Goal: Transaction & Acquisition: Purchase product/service

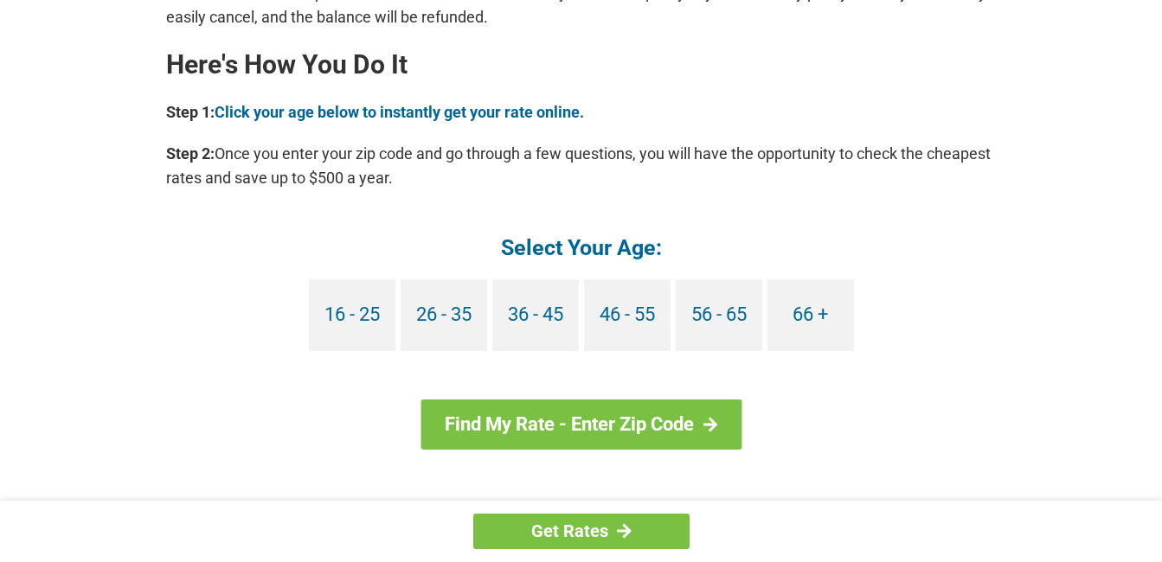
scroll to position [1557, 0]
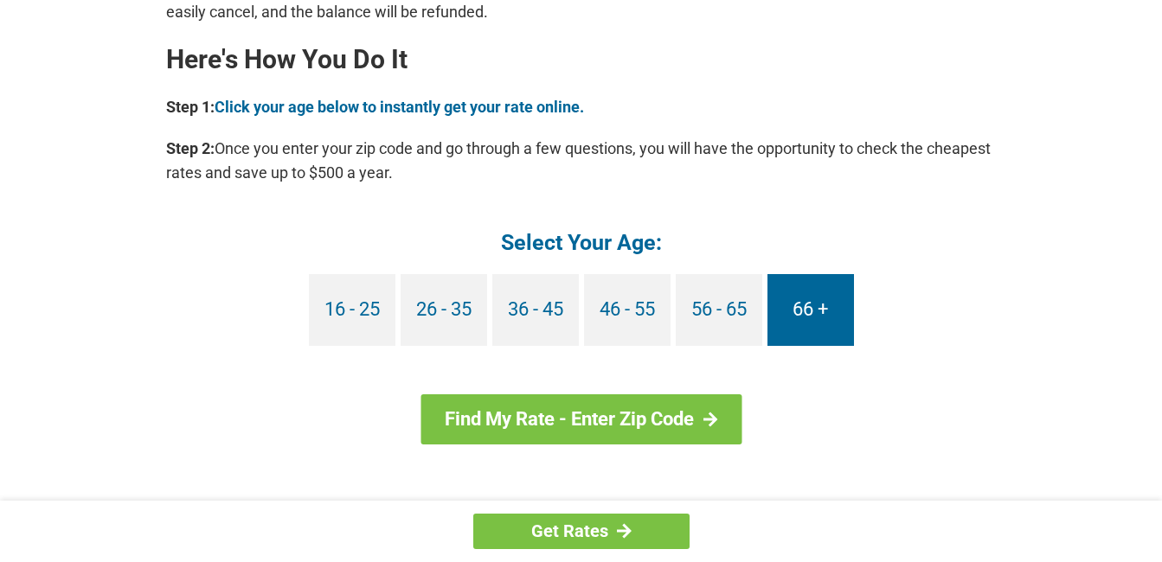
click at [826, 317] on link "66 +" at bounding box center [810, 310] width 87 height 72
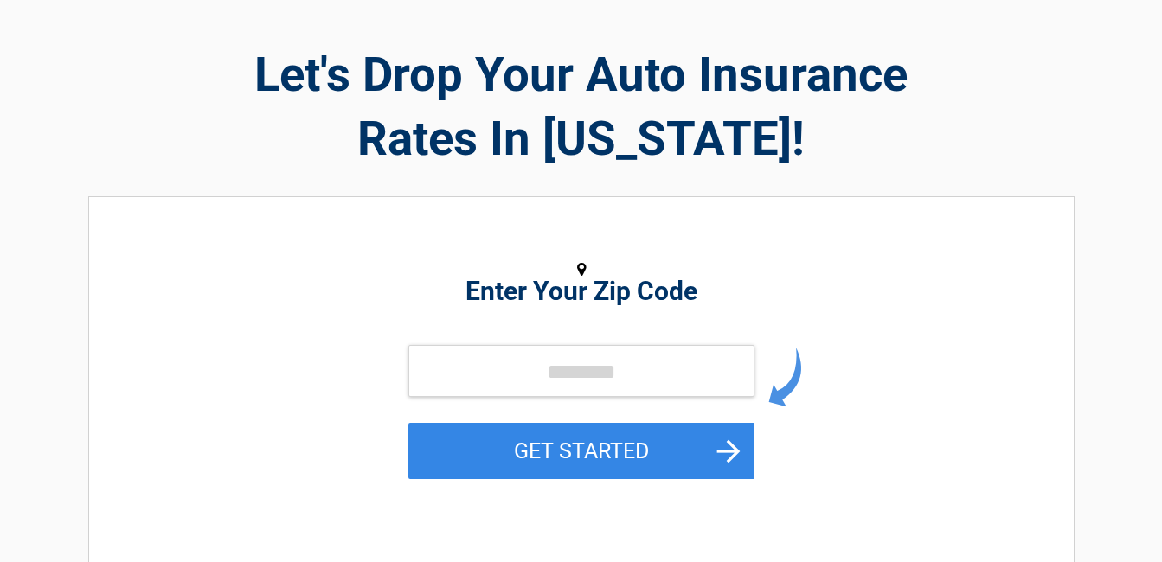
scroll to position [87, 0]
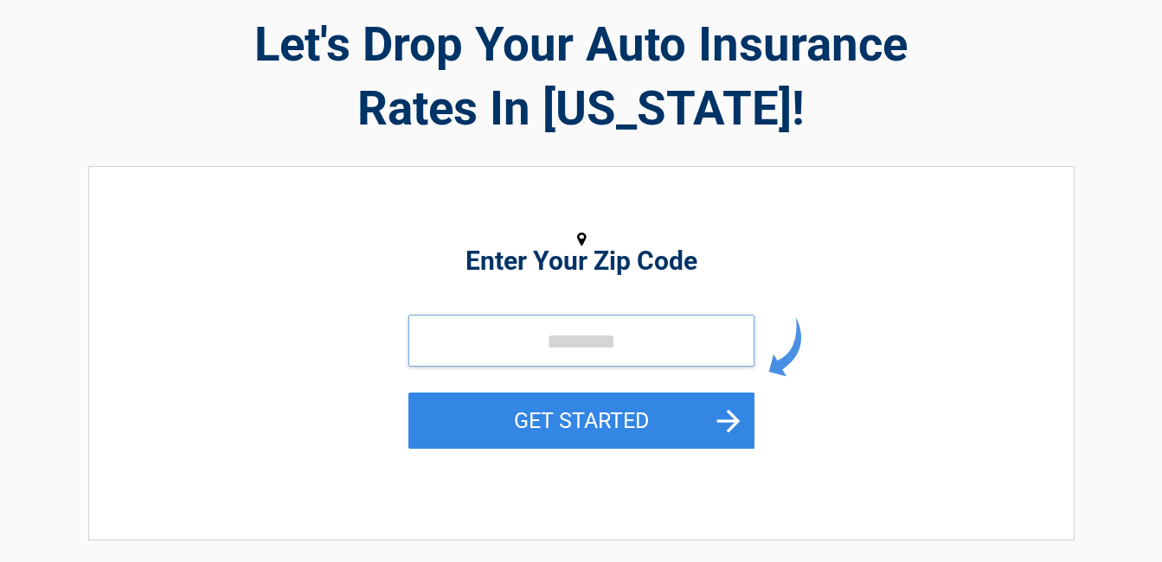
click at [510, 356] on input "tel" at bounding box center [581, 341] width 346 height 52
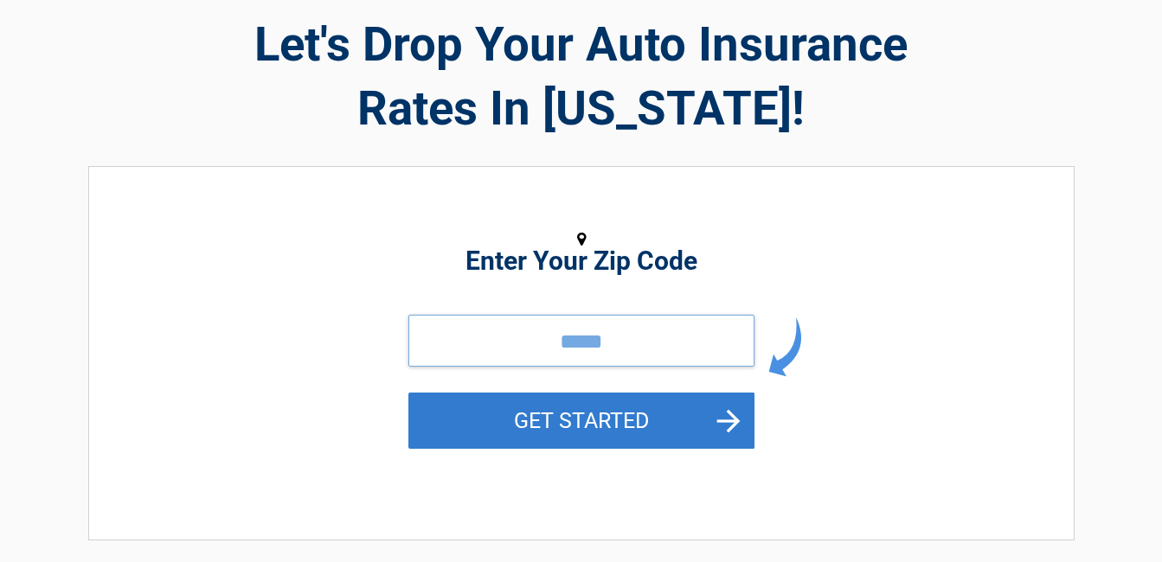
type input "*****"
click at [739, 426] on button "GET STARTED" at bounding box center [581, 421] width 346 height 56
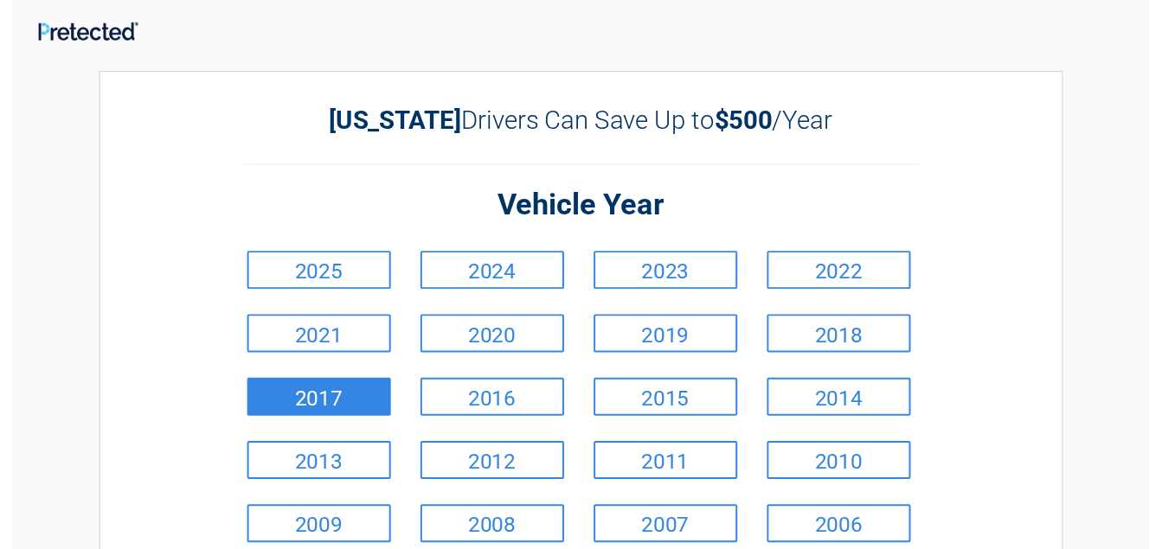
scroll to position [173, 0]
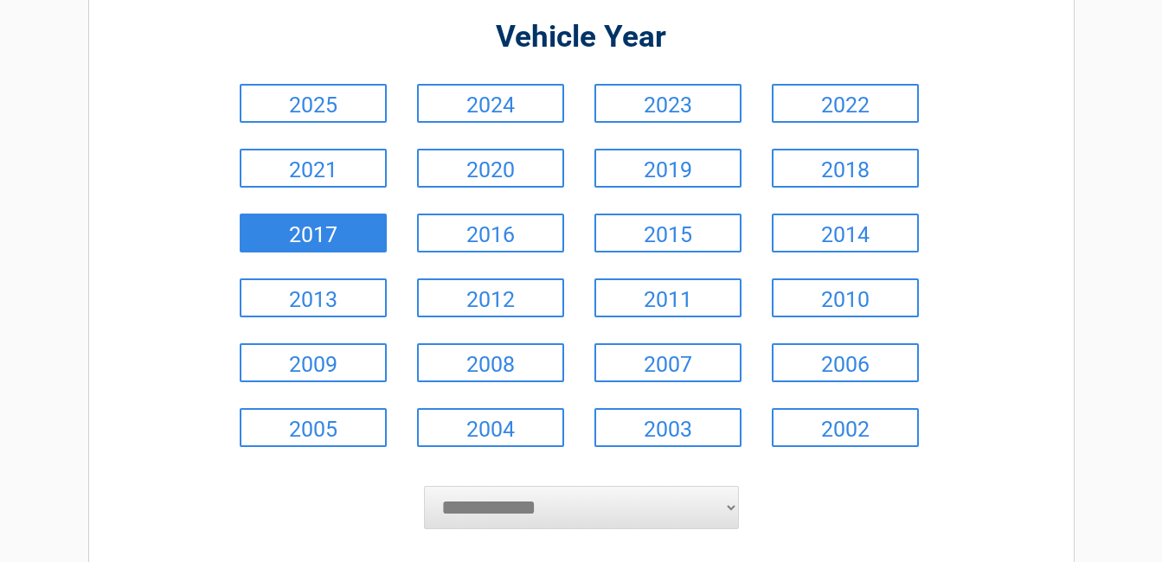
click at [269, 229] on link "2017" at bounding box center [313, 233] width 147 height 39
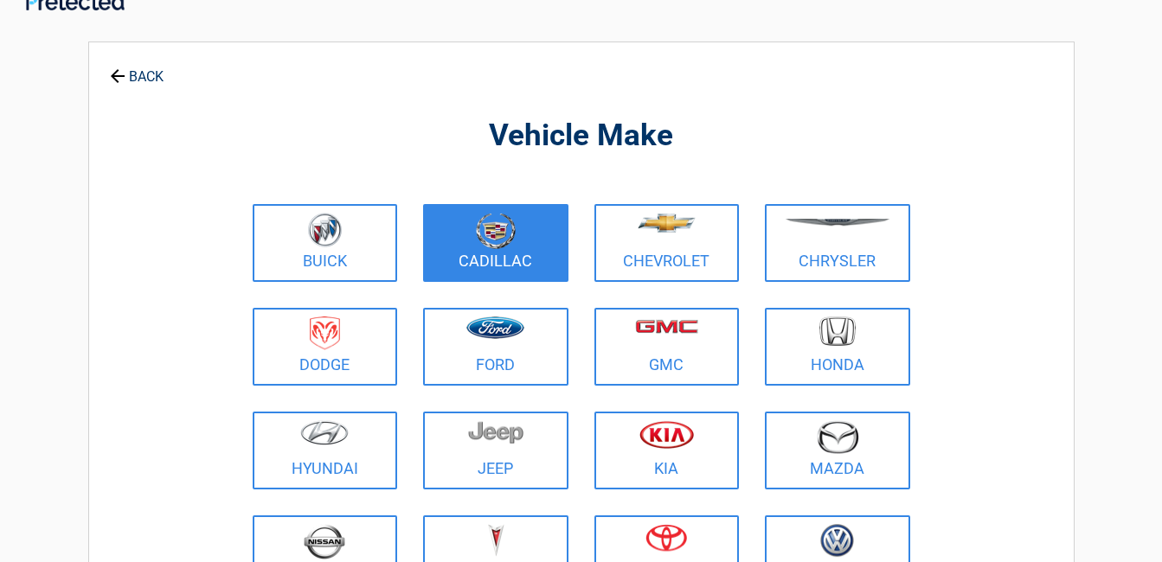
scroll to position [0, 0]
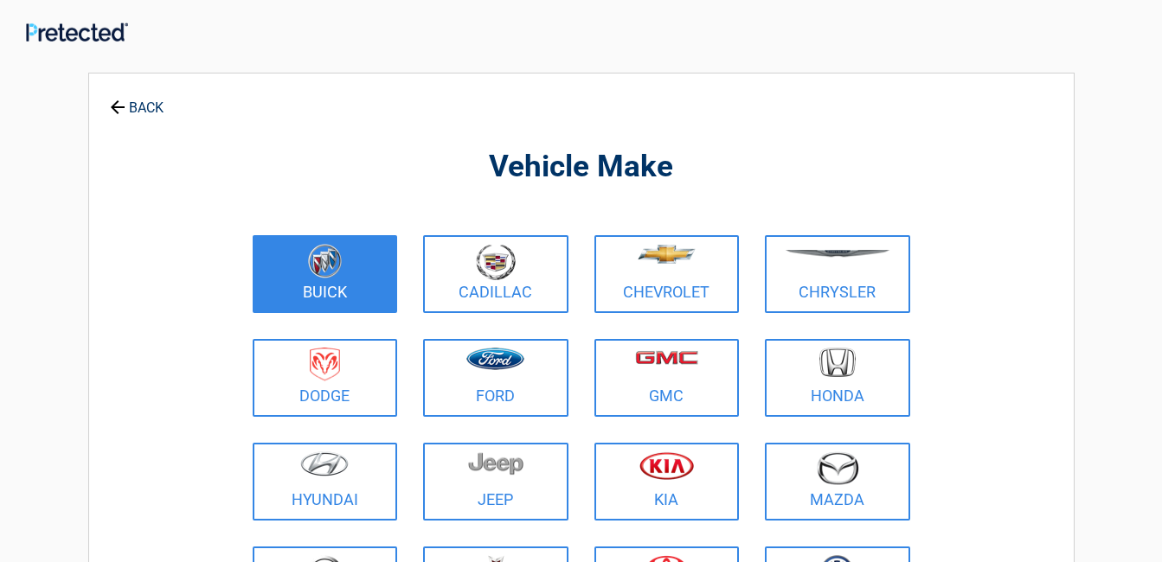
click at [355, 281] on figure at bounding box center [325, 263] width 125 height 39
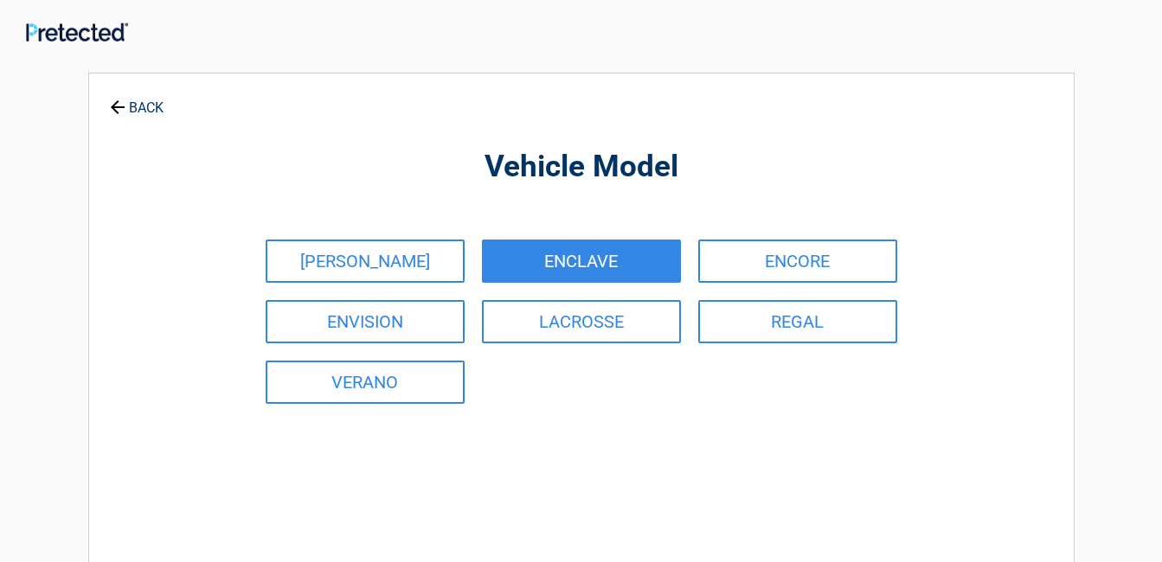
click at [581, 259] on link "ENCLAVE" at bounding box center [581, 261] width 199 height 43
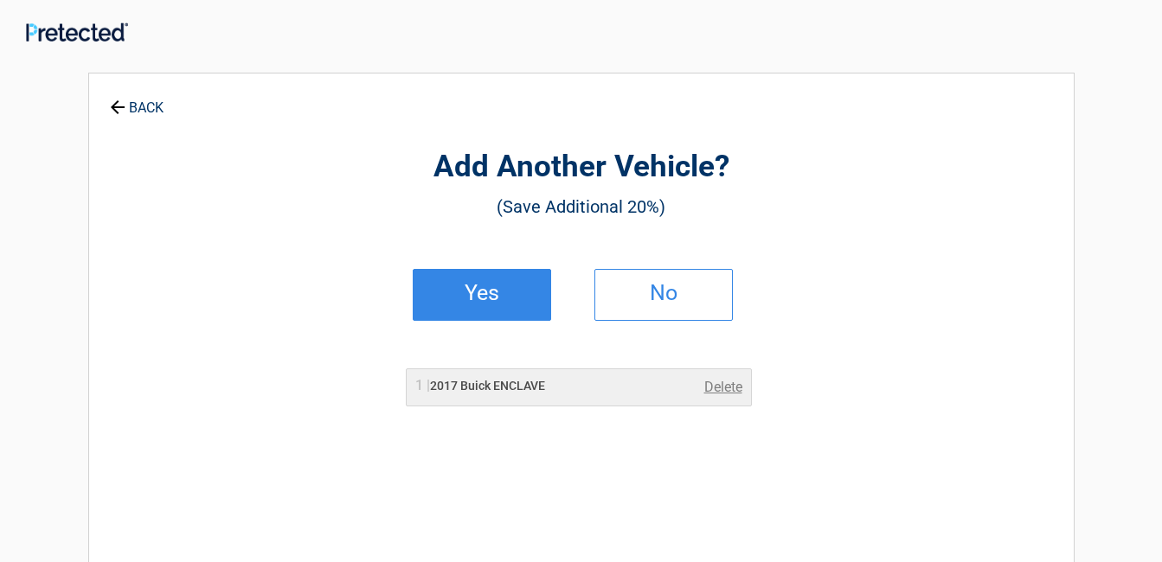
click at [478, 296] on h2 "Yes" at bounding box center [482, 293] width 102 height 12
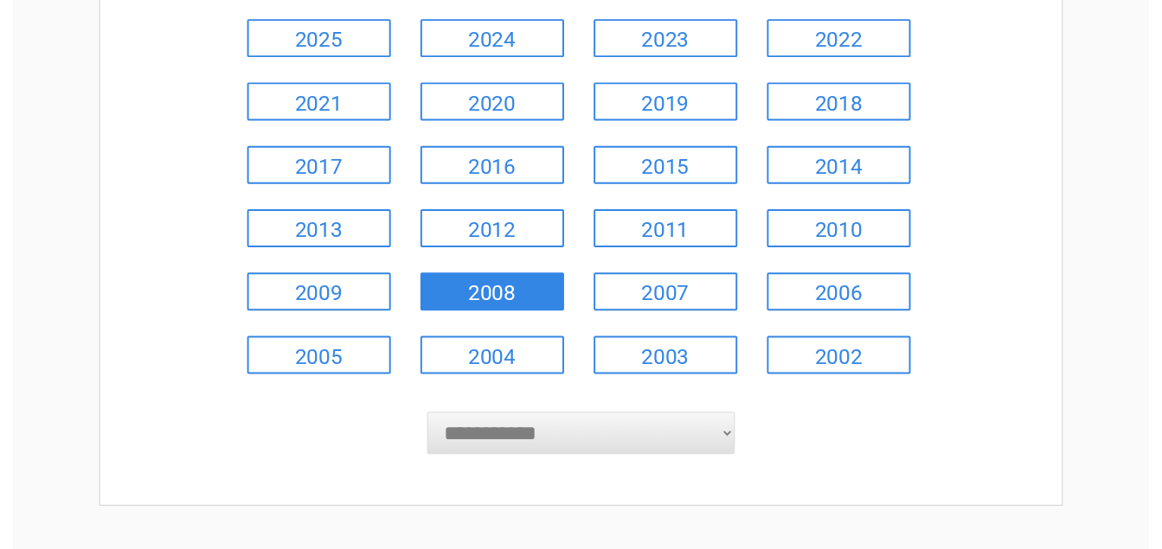
scroll to position [260, 0]
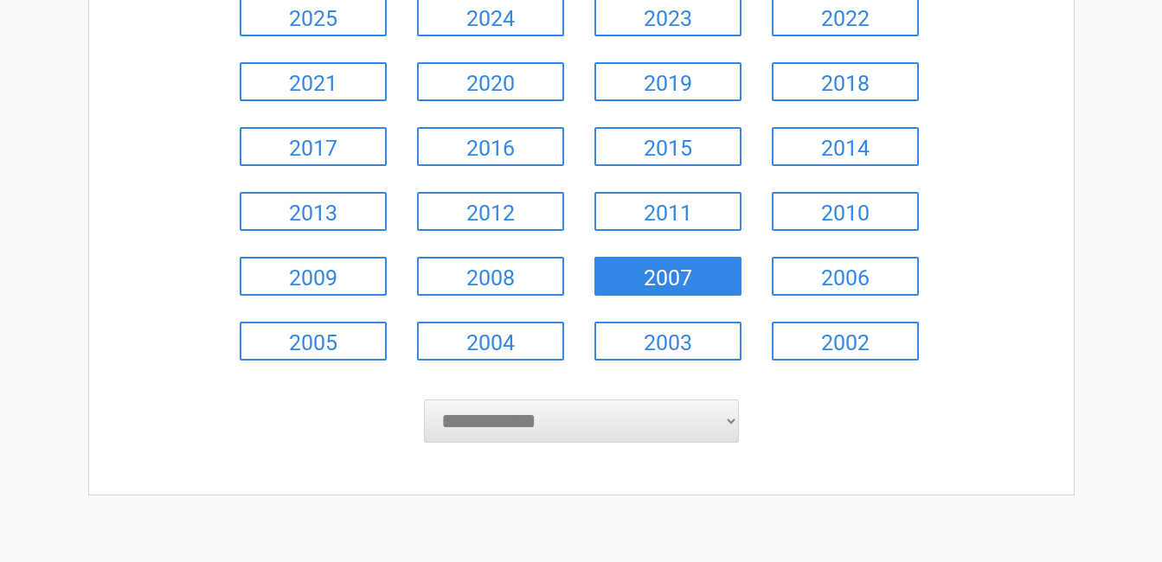
click at [652, 282] on link "2007" at bounding box center [667, 276] width 147 height 39
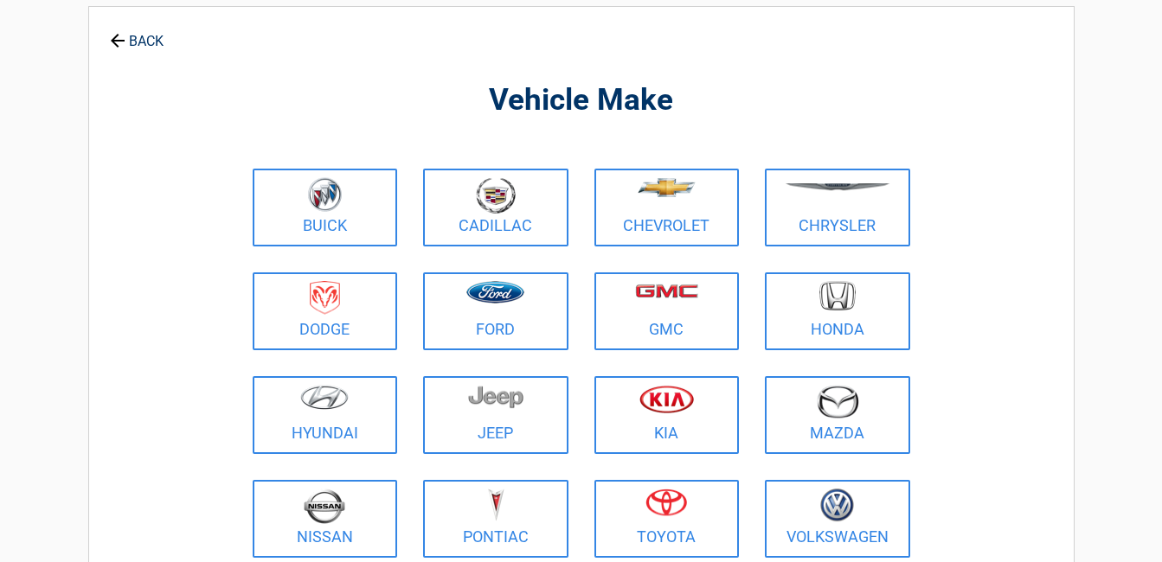
scroll to position [0, 0]
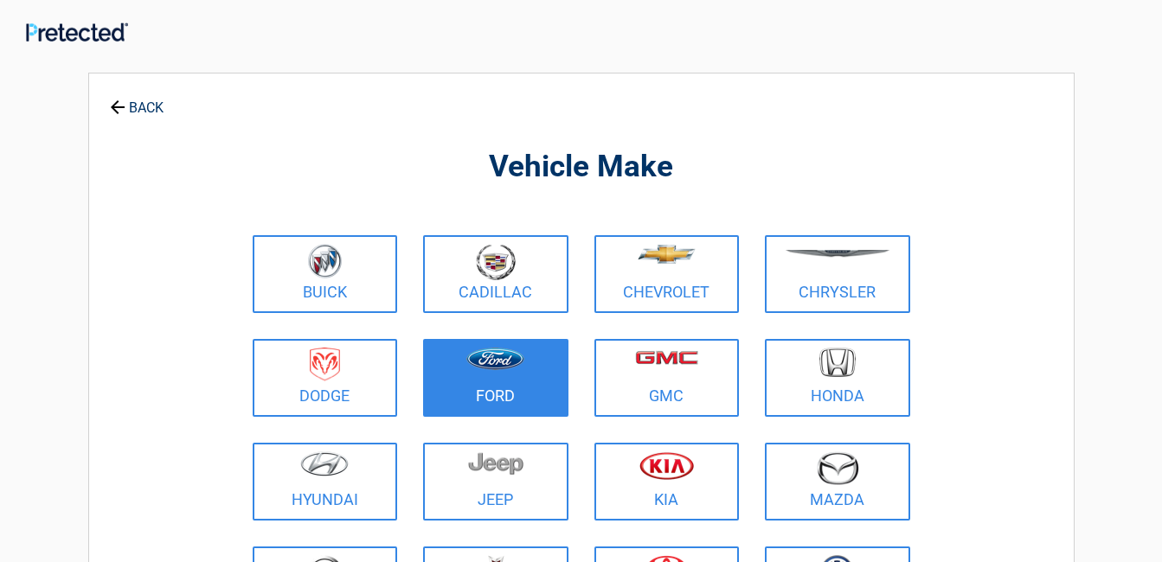
click at [480, 398] on link "Ford" at bounding box center [495, 378] width 145 height 78
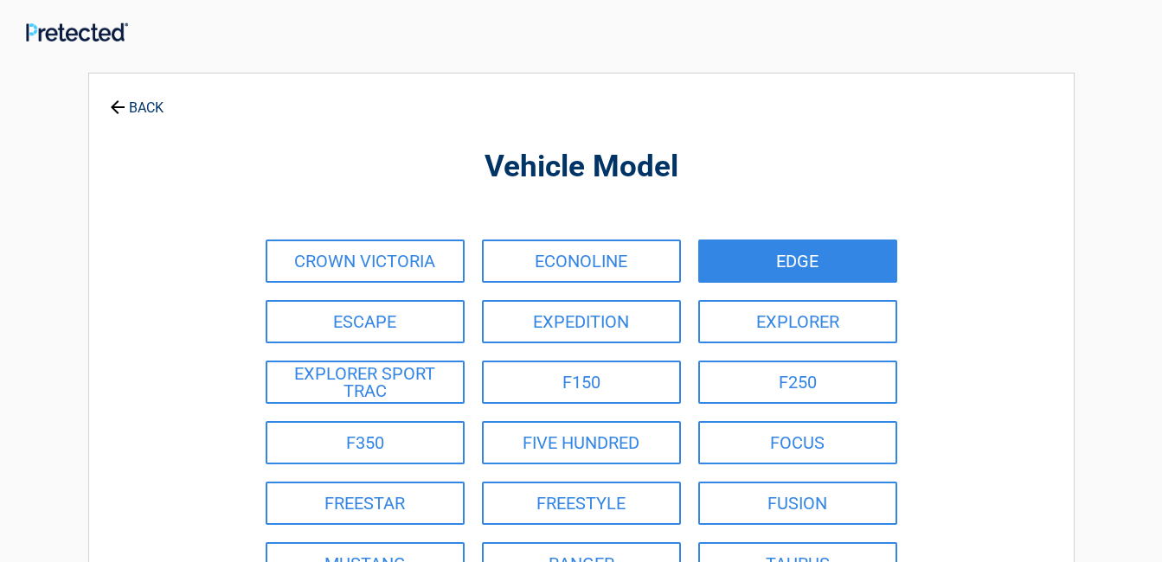
click at [824, 268] on link "EDGE" at bounding box center [797, 261] width 199 height 43
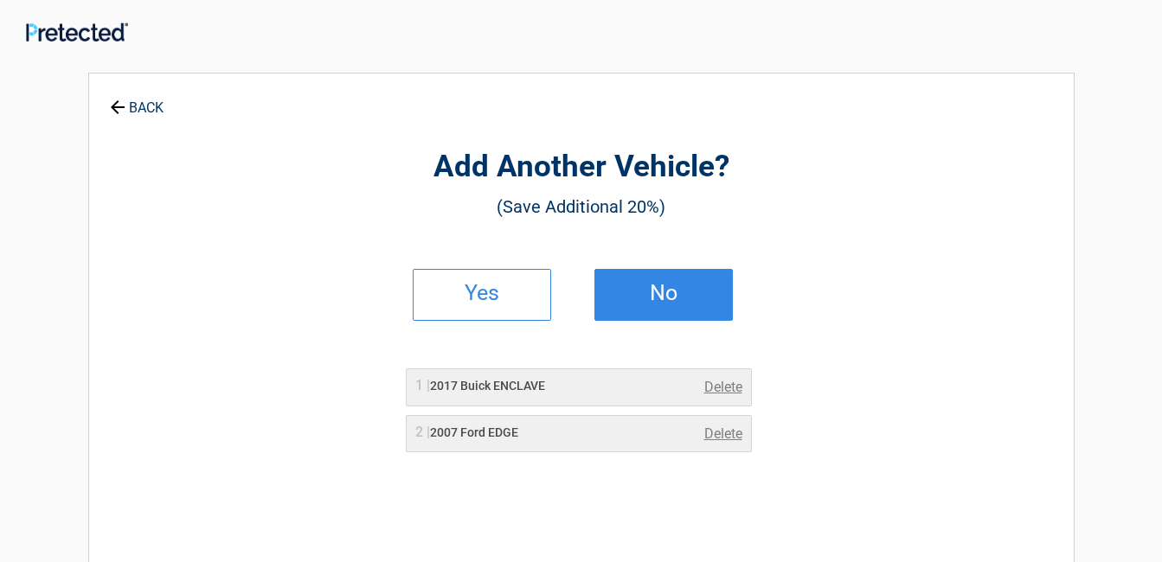
click at [640, 294] on h2 "No" at bounding box center [663, 293] width 102 height 12
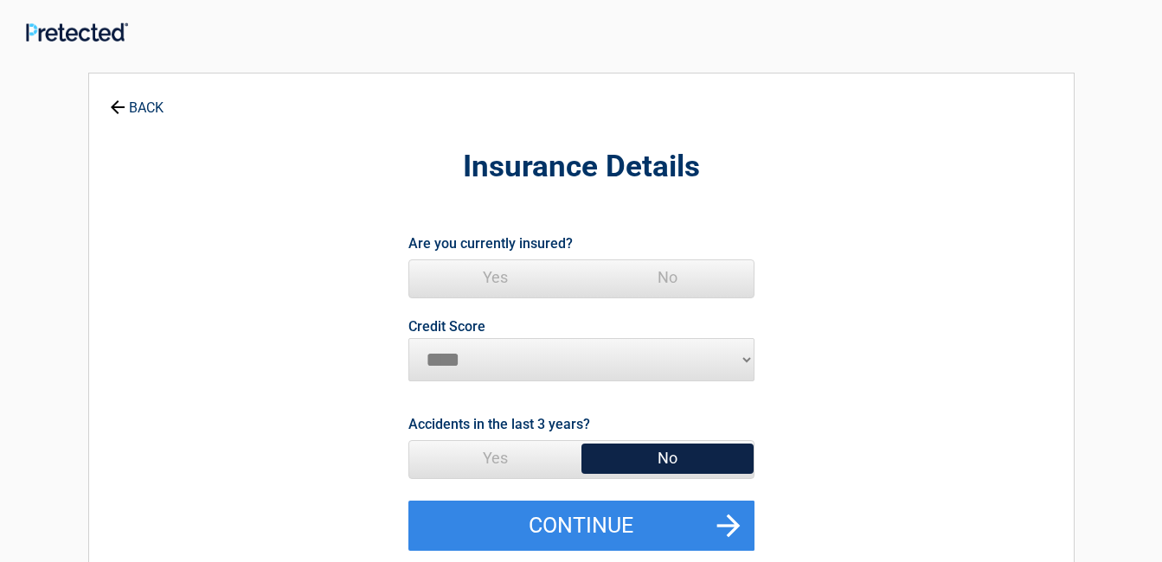
click at [490, 276] on span "Yes" at bounding box center [495, 277] width 172 height 35
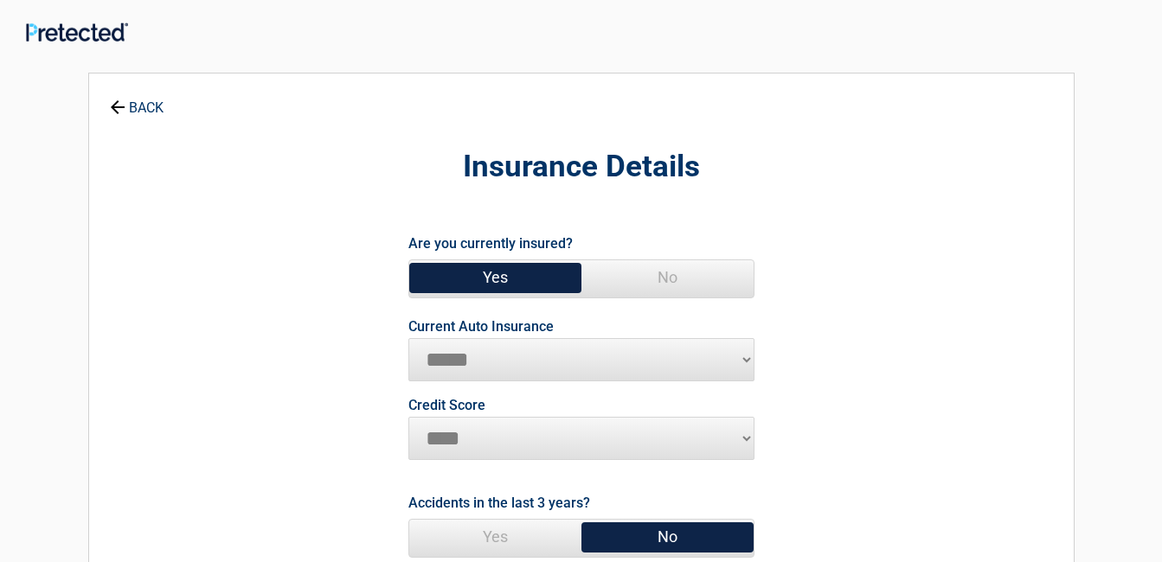
click at [741, 359] on select "**********" at bounding box center [581, 359] width 346 height 43
click at [408, 338] on select "**********" at bounding box center [581, 359] width 346 height 43
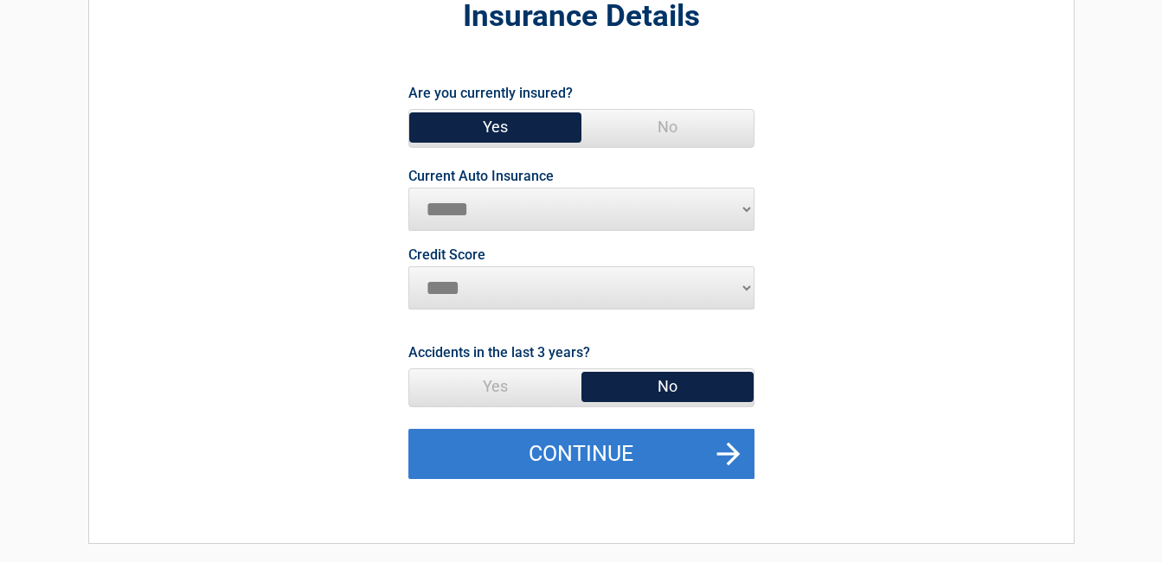
scroll to position [173, 0]
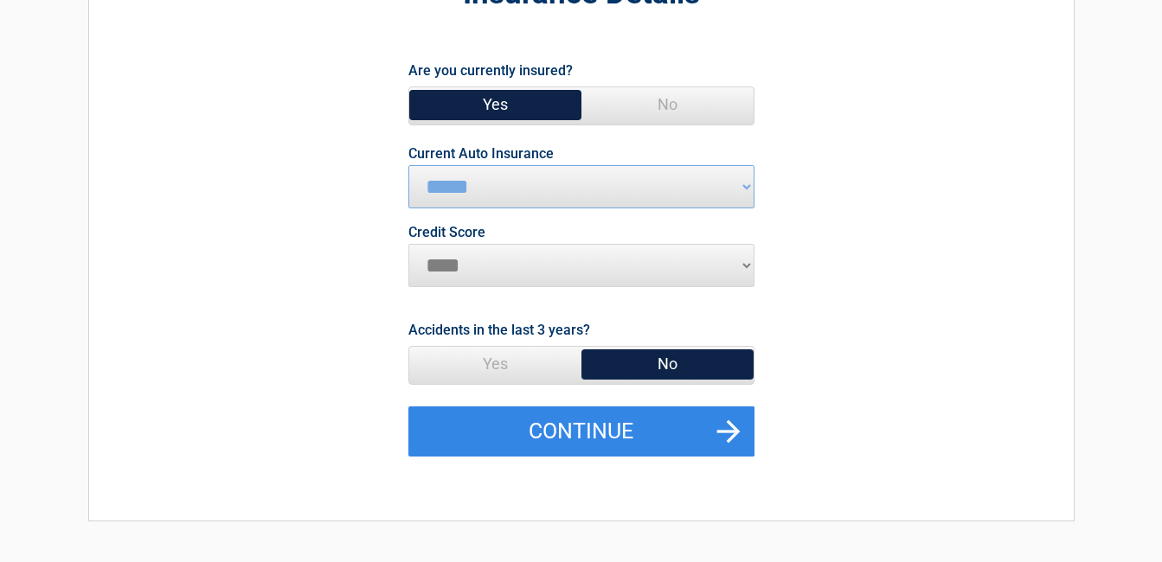
click at [741, 261] on select "********* **** ******* ****" at bounding box center [581, 265] width 346 height 43
select select "*******"
click at [408, 244] on select "********* **** ******* ****" at bounding box center [581, 265] width 346 height 43
click at [683, 365] on span "No" at bounding box center [667, 364] width 172 height 35
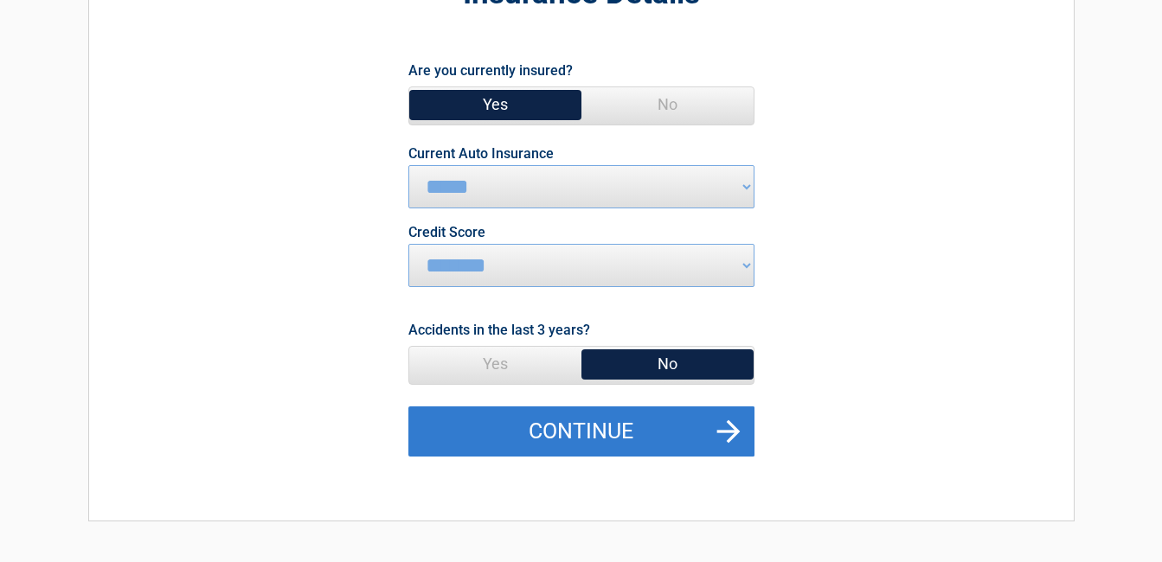
click at [680, 430] on button "Continue" at bounding box center [581, 432] width 346 height 50
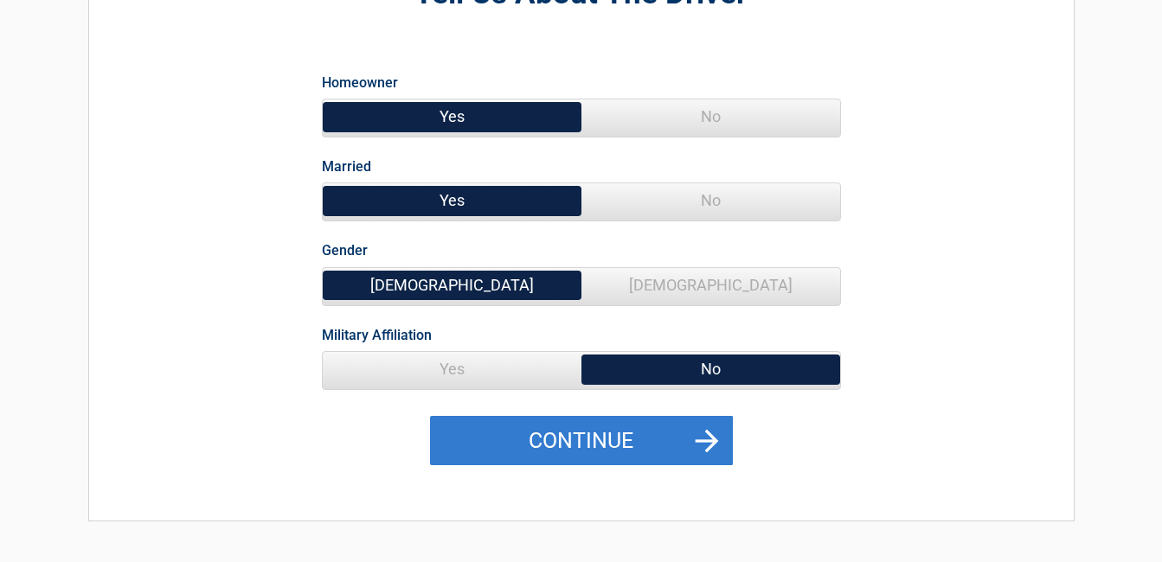
click at [703, 451] on button "Continue" at bounding box center [581, 441] width 303 height 50
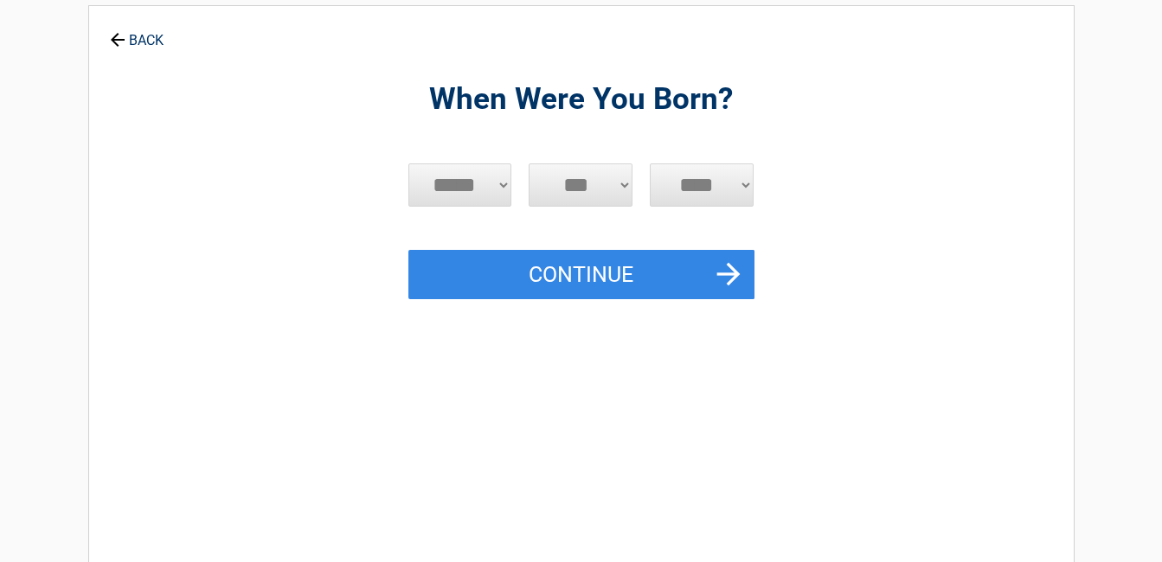
scroll to position [0, 0]
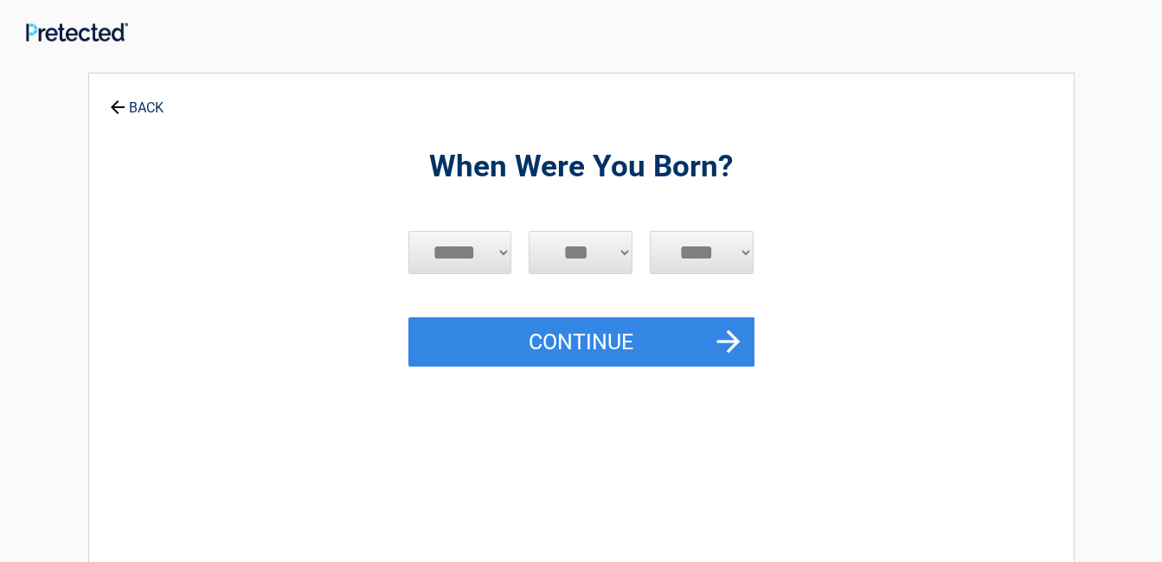
click at [133, 109] on link "BACK" at bounding box center [136, 100] width 61 height 30
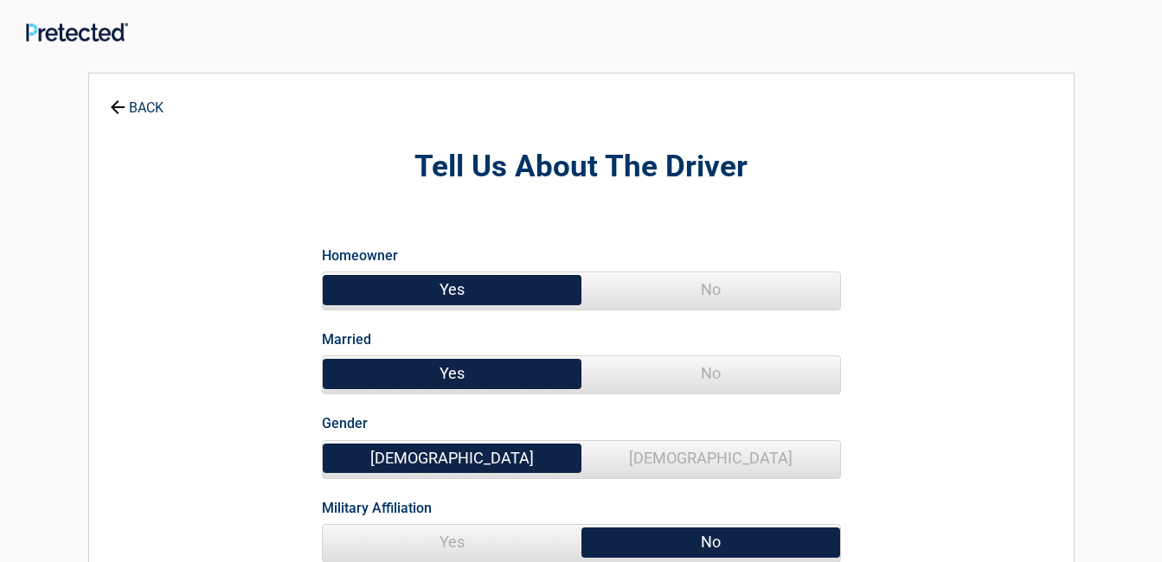
click at [165, 108] on link "BACK" at bounding box center [136, 100] width 61 height 30
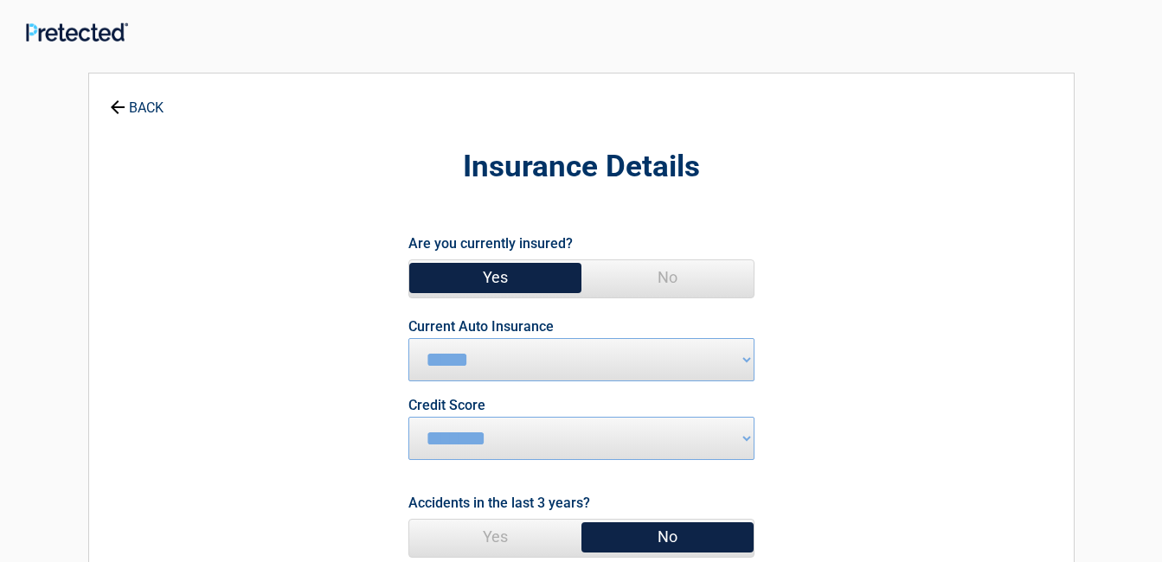
click at [165, 108] on link "BACK" at bounding box center [136, 100] width 61 height 30
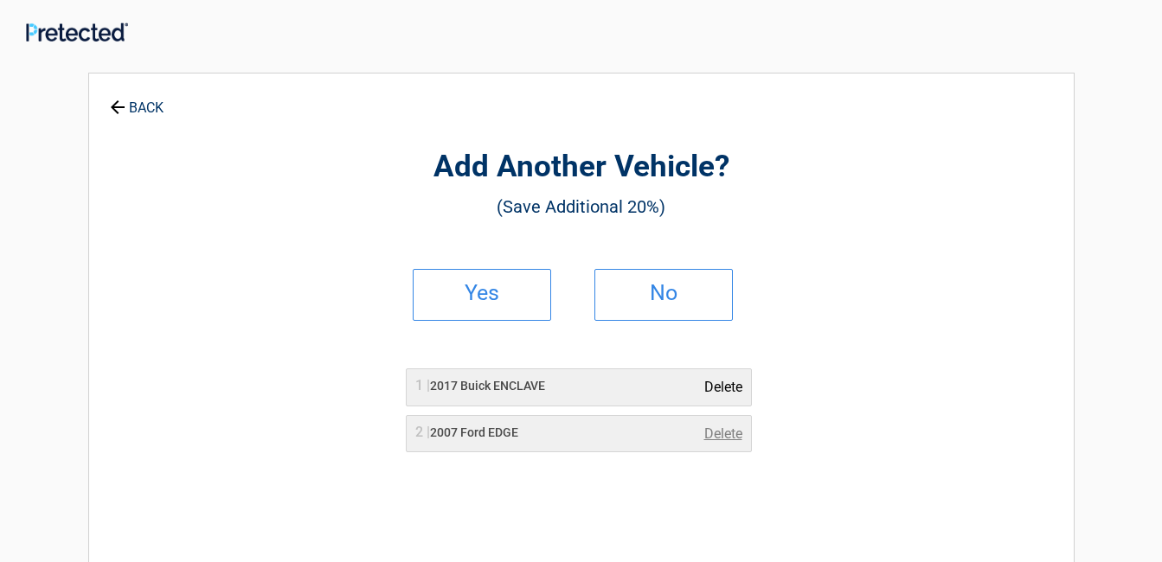
click at [728, 394] on link "Delete" at bounding box center [723, 387] width 38 height 21
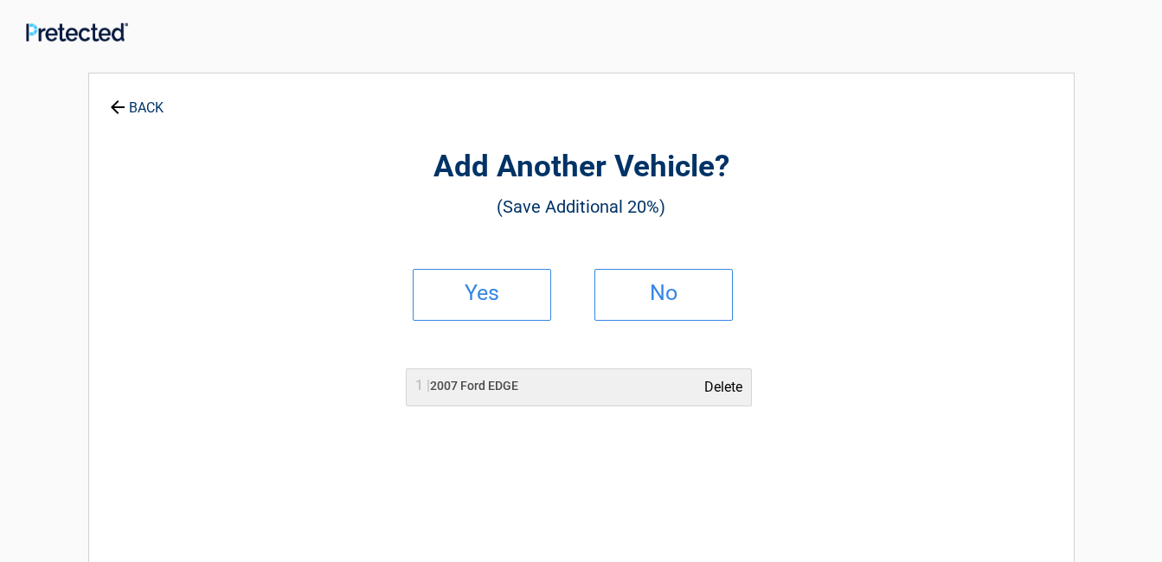
click at [725, 390] on link "Delete" at bounding box center [723, 387] width 38 height 21
